Goal: Task Accomplishment & Management: Use online tool/utility

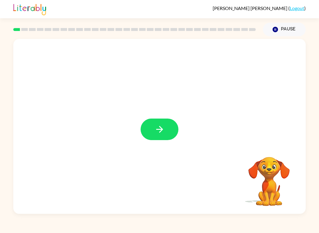
click at [162, 129] on icon "button" at bounding box center [159, 129] width 10 height 10
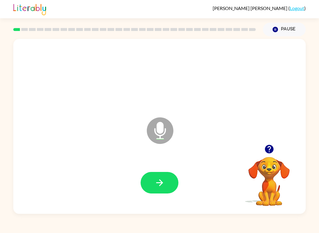
click at [164, 176] on button "button" at bounding box center [159, 183] width 38 height 22
click at [160, 187] on icon "button" at bounding box center [159, 183] width 10 height 10
click at [162, 182] on icon "button" at bounding box center [159, 183] width 10 height 10
click at [170, 178] on button "button" at bounding box center [159, 183] width 38 height 22
click at [167, 185] on button "button" at bounding box center [159, 183] width 38 height 22
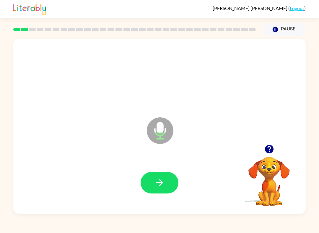
click at [175, 181] on button "button" at bounding box center [159, 183] width 38 height 22
click at [169, 181] on button "button" at bounding box center [159, 183] width 38 height 22
click at [166, 181] on button "button" at bounding box center [159, 183] width 38 height 22
click at [163, 186] on icon "button" at bounding box center [159, 183] width 10 height 10
click at [161, 183] on icon "button" at bounding box center [159, 183] width 10 height 10
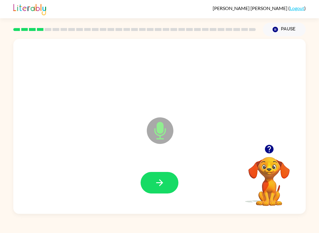
click at [168, 179] on button "button" at bounding box center [159, 183] width 38 height 22
click at [171, 173] on button "button" at bounding box center [159, 183] width 38 height 22
click at [169, 185] on button "button" at bounding box center [159, 183] width 38 height 22
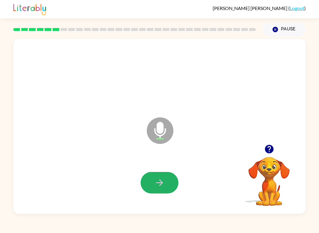
click at [160, 180] on icon "button" at bounding box center [159, 183] width 10 height 10
click at [154, 184] on icon "button" at bounding box center [159, 183] width 10 height 10
click at [160, 181] on icon "button" at bounding box center [159, 182] width 7 height 7
click at [162, 181] on icon "button" at bounding box center [159, 183] width 10 height 10
click at [170, 182] on button "button" at bounding box center [159, 183] width 38 height 22
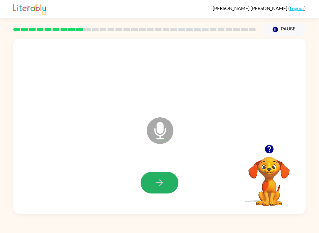
click at [165, 183] on button "button" at bounding box center [159, 183] width 38 height 22
click at [165, 182] on button "button" at bounding box center [159, 183] width 38 height 22
click at [161, 187] on icon "button" at bounding box center [159, 183] width 10 height 10
click at [166, 184] on button "button" at bounding box center [159, 183] width 38 height 22
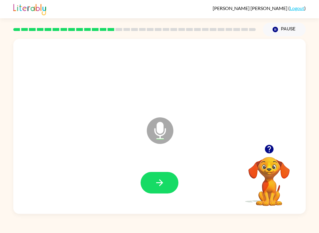
click at [170, 180] on button "button" at bounding box center [159, 183] width 38 height 22
click at [169, 185] on button "button" at bounding box center [159, 183] width 38 height 22
click at [162, 178] on icon "button" at bounding box center [159, 183] width 10 height 10
click at [153, 183] on button "button" at bounding box center [159, 183] width 38 height 22
click at [165, 183] on button "button" at bounding box center [159, 183] width 38 height 22
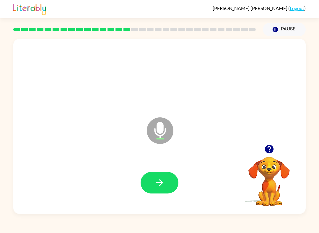
click at [157, 184] on icon "button" at bounding box center [159, 183] width 10 height 10
click at [165, 183] on button "button" at bounding box center [159, 183] width 38 height 22
click at [168, 184] on button "button" at bounding box center [159, 183] width 38 height 22
click at [168, 183] on button "button" at bounding box center [159, 183] width 38 height 22
click at [170, 185] on button "button" at bounding box center [159, 183] width 38 height 22
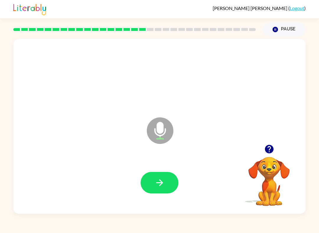
click at [167, 178] on button "button" at bounding box center [159, 183] width 38 height 22
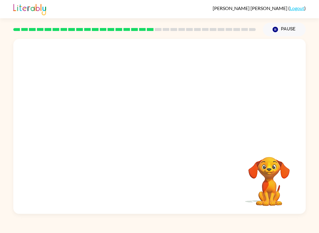
click at [279, 35] on button "Pause Pause" at bounding box center [284, 30] width 43 height 14
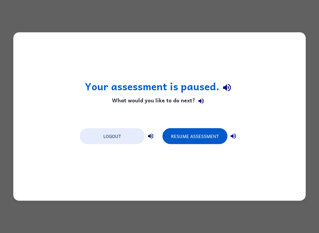
click at [222, 132] on button "Resume Assessment" at bounding box center [194, 136] width 65 height 16
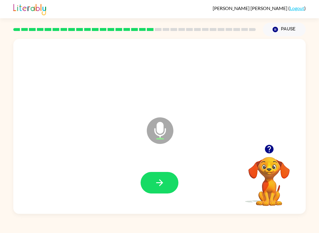
click at [163, 180] on icon "button" at bounding box center [159, 183] width 10 height 10
click at [163, 179] on icon "button" at bounding box center [159, 183] width 10 height 10
click at [165, 172] on button "button" at bounding box center [159, 183] width 38 height 22
click at [154, 184] on icon "button" at bounding box center [159, 183] width 10 height 10
click at [165, 175] on button "button" at bounding box center [159, 183] width 38 height 22
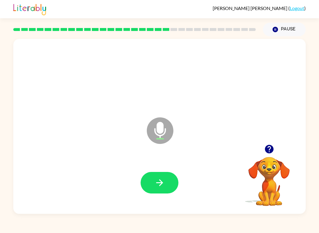
click at [162, 183] on icon "button" at bounding box center [159, 182] width 7 height 7
click at [180, 173] on div at bounding box center [159, 183] width 280 height 50
click at [170, 192] on button "button" at bounding box center [159, 183] width 38 height 22
click at [155, 181] on icon "button" at bounding box center [159, 183] width 10 height 10
click at [171, 182] on button "button" at bounding box center [159, 183] width 38 height 22
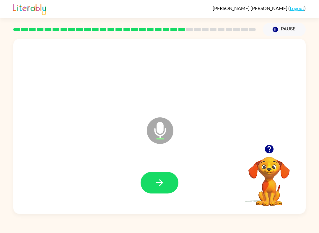
click at [167, 180] on button "button" at bounding box center [159, 183] width 38 height 22
click at [154, 187] on icon "button" at bounding box center [159, 183] width 10 height 10
click at [153, 184] on button "button" at bounding box center [159, 183] width 38 height 22
click at [167, 179] on button "button" at bounding box center [159, 183] width 38 height 22
click at [158, 180] on icon "button" at bounding box center [159, 183] width 10 height 10
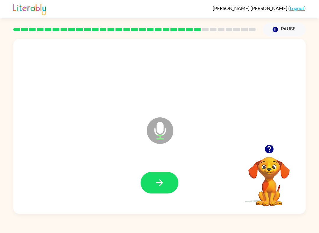
click at [159, 185] on icon "button" at bounding box center [159, 183] width 10 height 10
click at [166, 183] on button "button" at bounding box center [159, 183] width 38 height 22
click at [167, 183] on button "button" at bounding box center [159, 183] width 38 height 22
click at [164, 181] on icon "button" at bounding box center [159, 183] width 10 height 10
click at [167, 185] on button "button" at bounding box center [159, 183] width 38 height 22
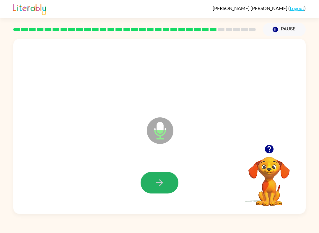
click at [168, 174] on button "button" at bounding box center [159, 183] width 38 height 22
click at [168, 181] on button "button" at bounding box center [159, 183] width 38 height 22
click at [164, 182] on icon "button" at bounding box center [159, 183] width 10 height 10
click at [153, 191] on button "button" at bounding box center [159, 183] width 38 height 22
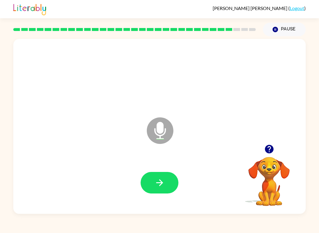
click at [173, 182] on button "button" at bounding box center [159, 183] width 38 height 22
click at [167, 184] on button "button" at bounding box center [159, 183] width 38 height 22
click at [167, 182] on button "button" at bounding box center [159, 183] width 38 height 22
click at [166, 180] on button "button" at bounding box center [159, 183] width 38 height 22
click at [165, 186] on button "button" at bounding box center [159, 183] width 38 height 22
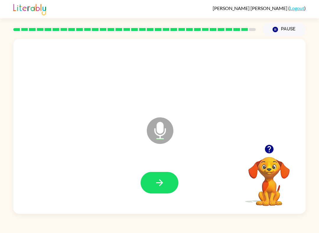
click at [163, 179] on icon "button" at bounding box center [159, 183] width 10 height 10
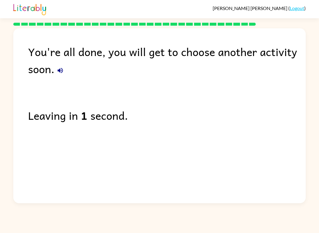
click at [289, 11] on link "Logout" at bounding box center [296, 8] width 14 height 6
